Goal: Information Seeking & Learning: Learn about a topic

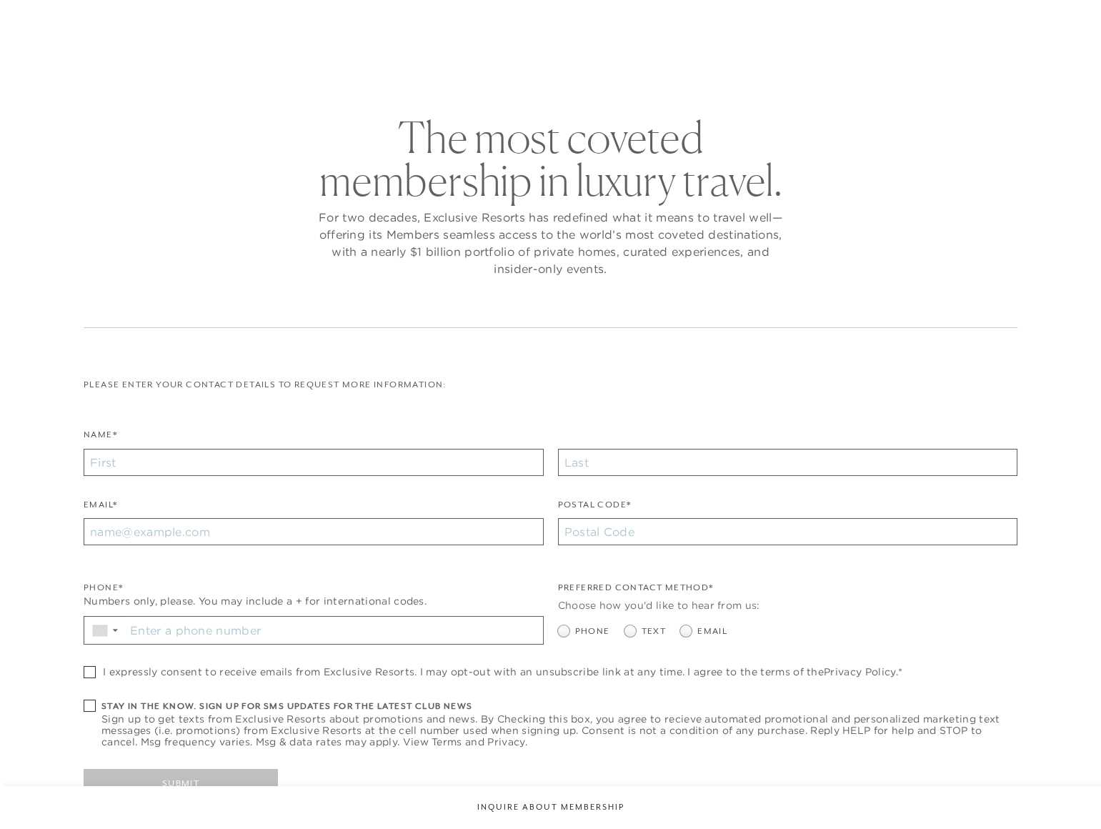
checkbox input "false"
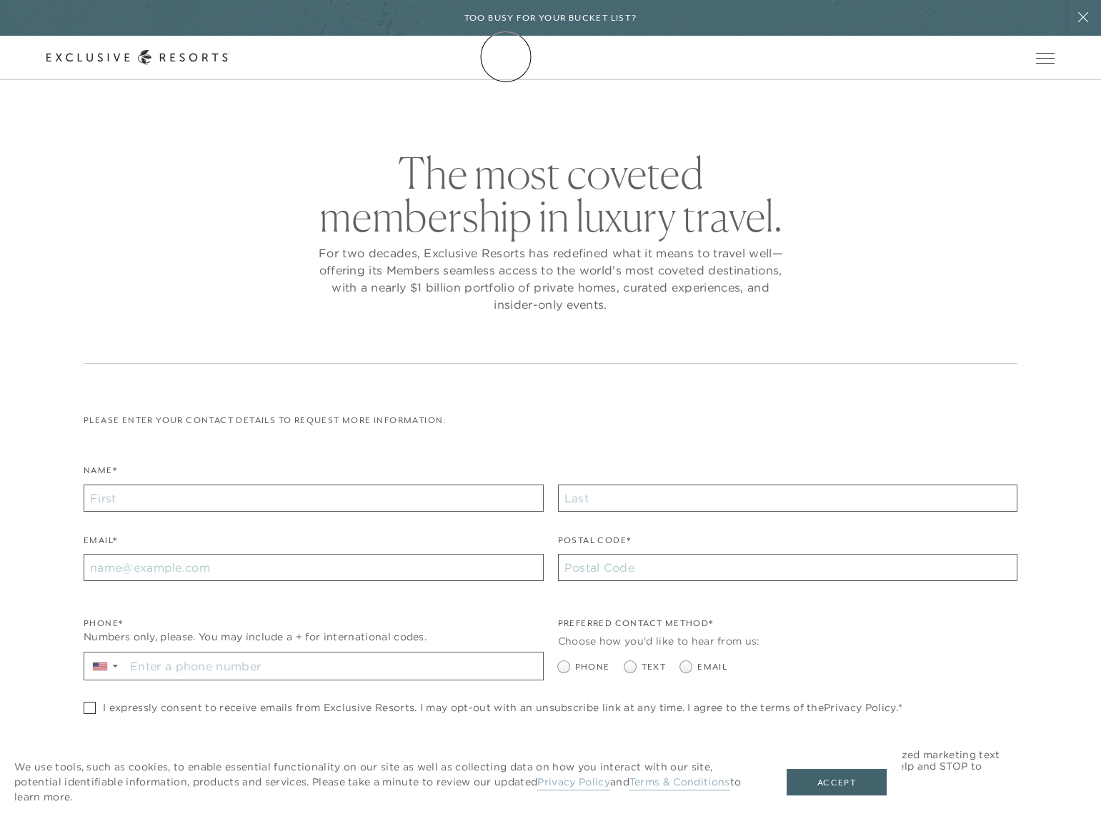
click at [229, 56] on icon at bounding box center [137, 57] width 183 height 15
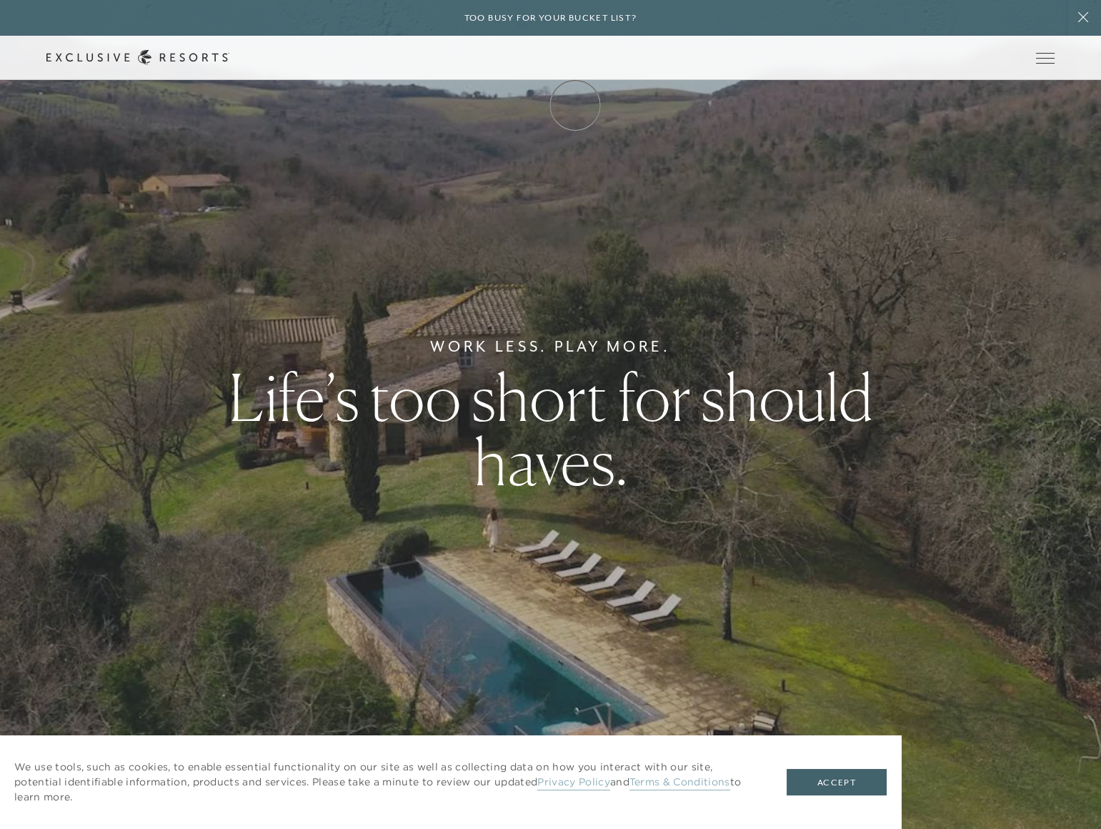
click at [0, 0] on link "Membership" at bounding box center [0, 0] width 0 height 0
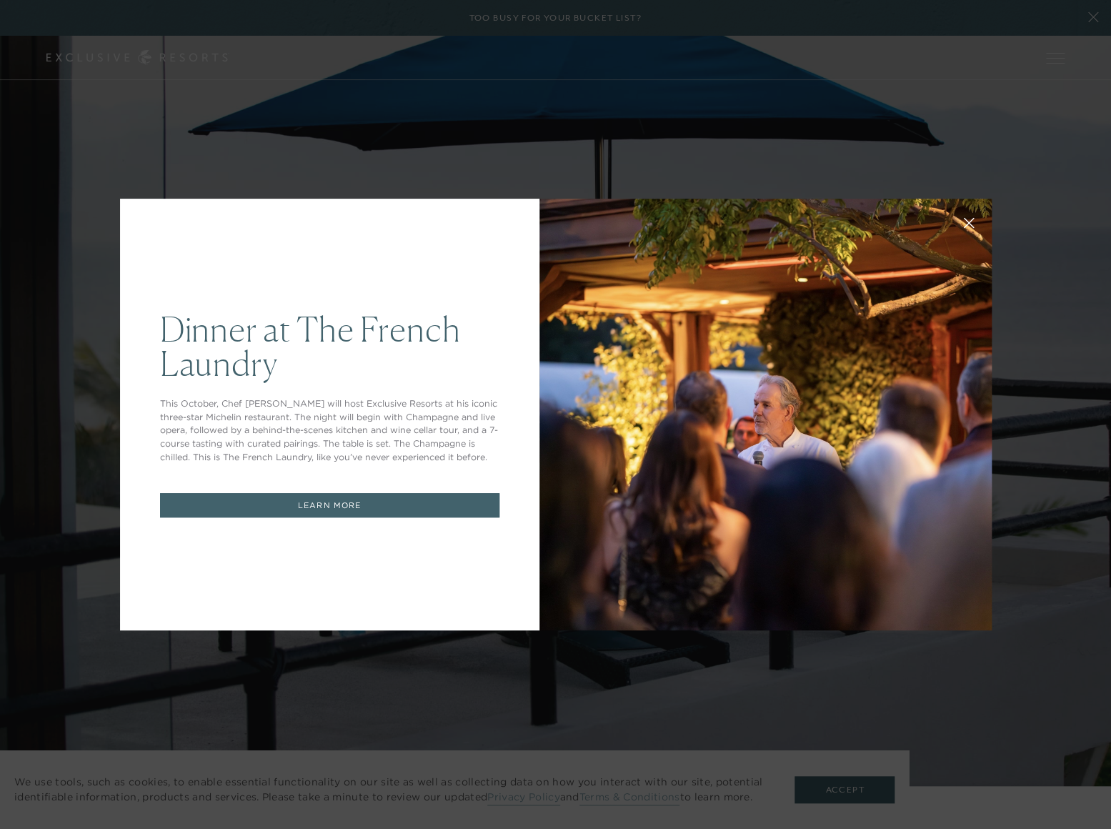
click at [409, 501] on link "LEARN MORE" at bounding box center [329, 505] width 339 height 25
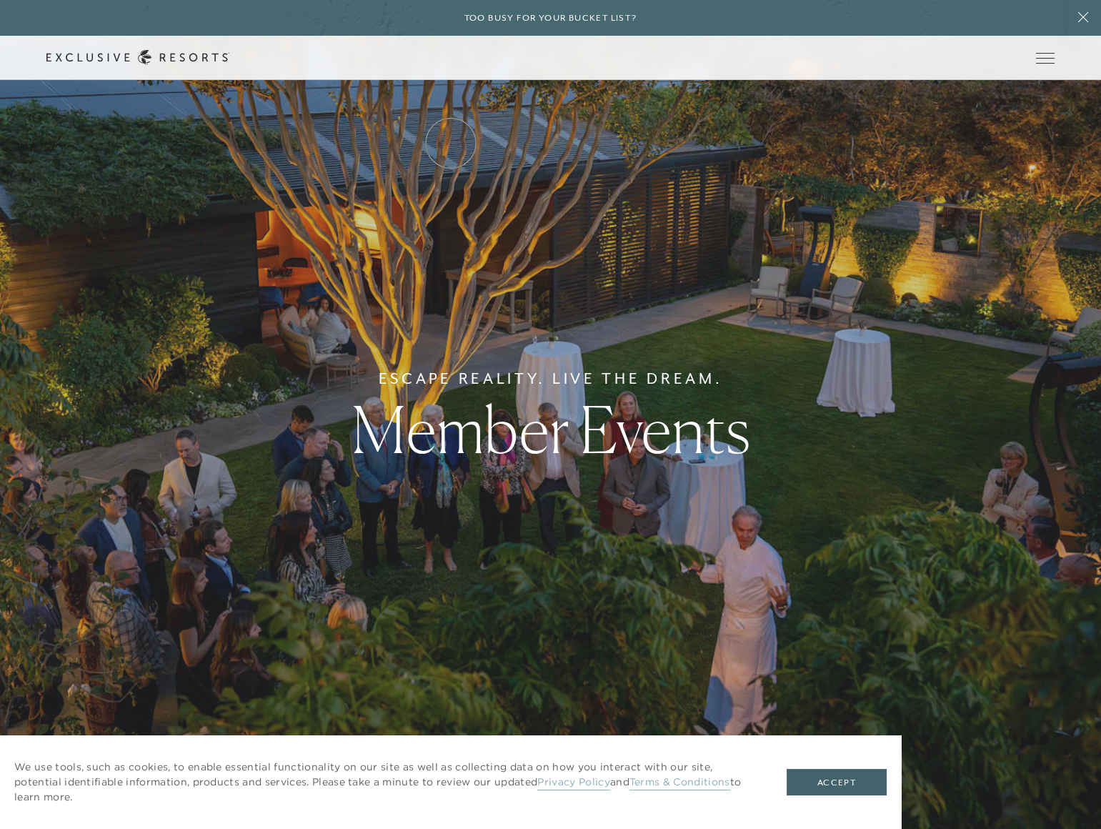
click at [0, 0] on link "Residence Collection" at bounding box center [0, 0] width 0 height 0
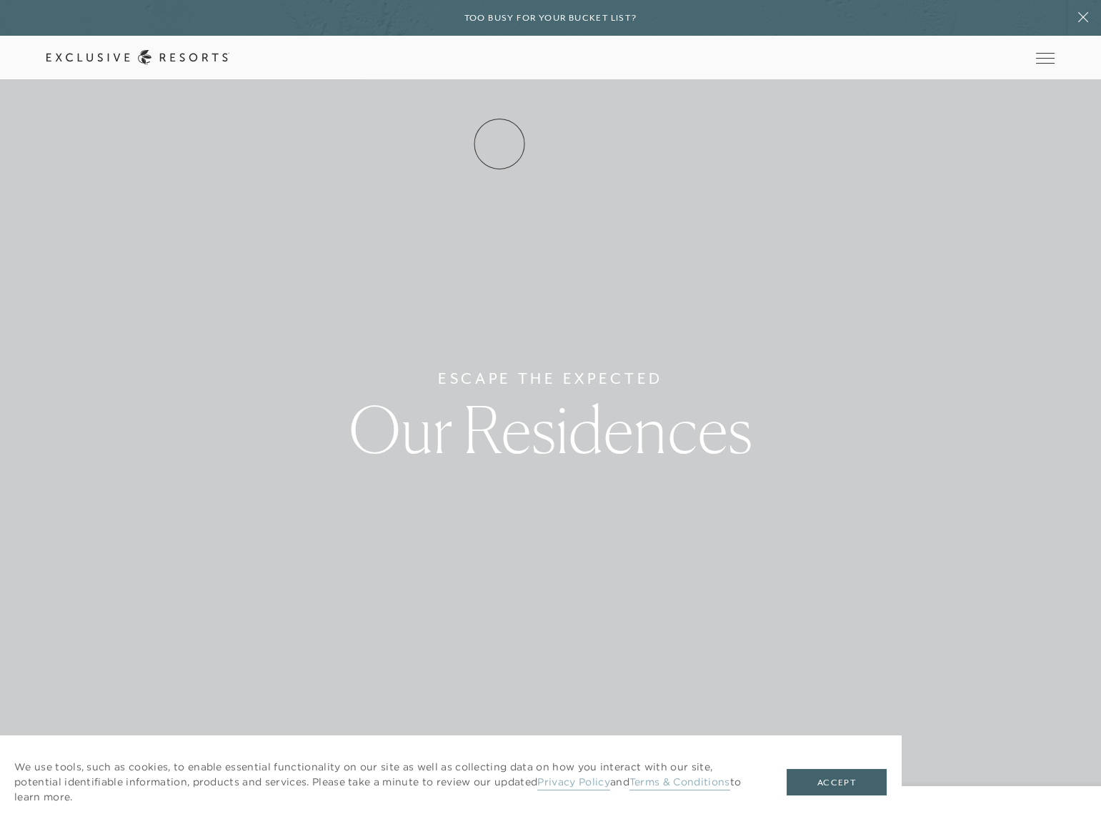
click at [0, 0] on link "How it works" at bounding box center [0, 0] width 0 height 0
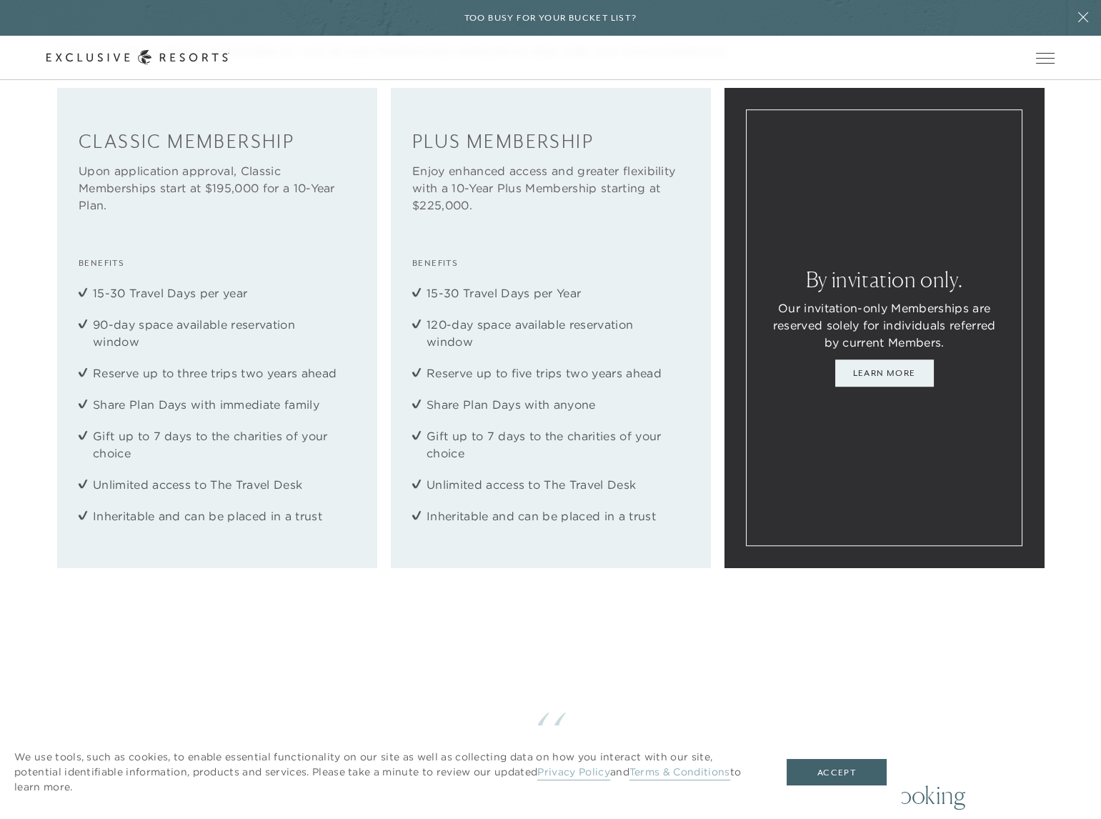
scroll to position [2403, 0]
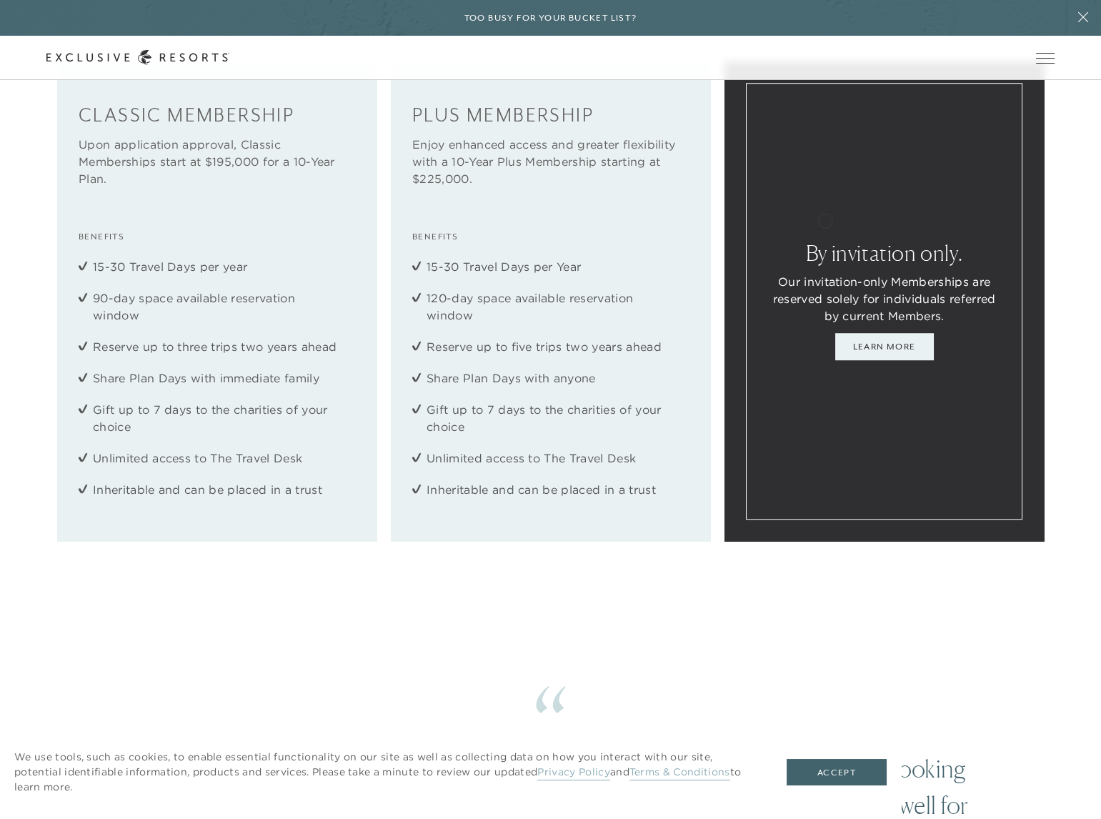
click at [825, 218] on div "By invitation only. Our invitation-only Memberships are reserved solely for ind…" at bounding box center [884, 301] width 277 height 436
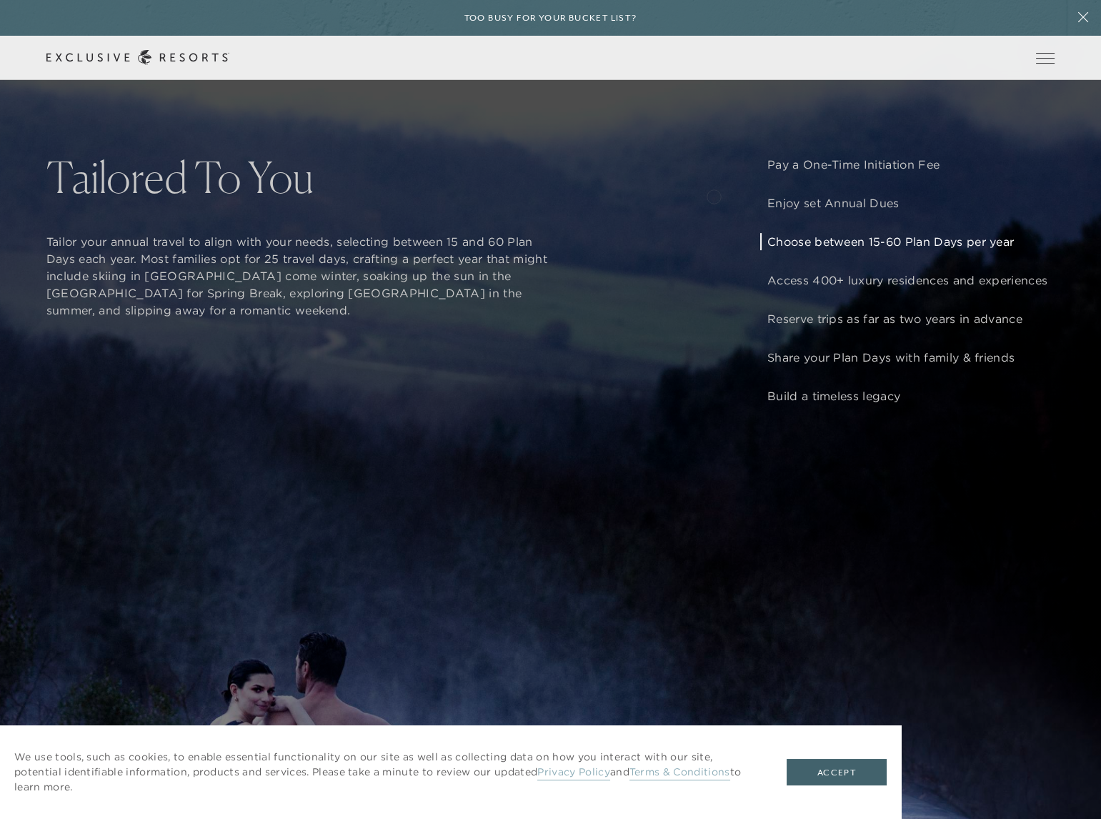
scroll to position [1429, 0]
